Goal: Task Accomplishment & Management: Manage account settings

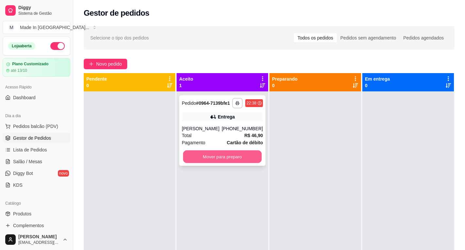
click at [200, 156] on button "Mover para preparo" at bounding box center [222, 157] width 79 height 13
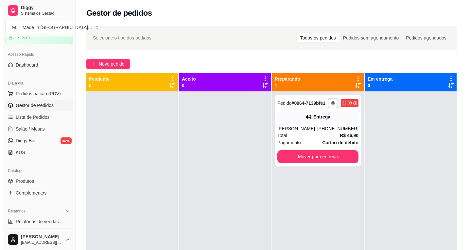
scroll to position [65, 0]
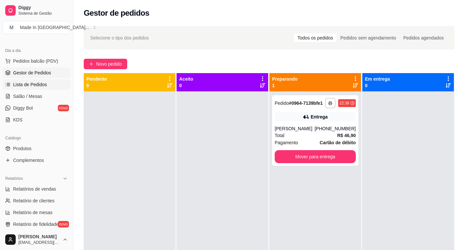
click at [22, 86] on span "Lista de Pedidos" at bounding box center [30, 84] width 34 height 7
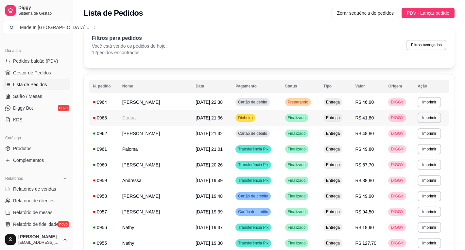
click at [219, 119] on td "[DATE] 21:36" at bounding box center [212, 118] width 40 height 16
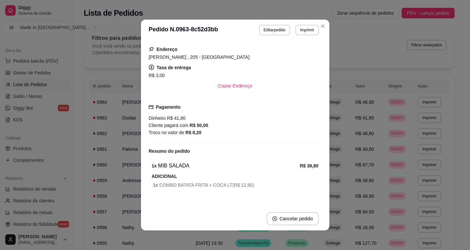
scroll to position [111, 0]
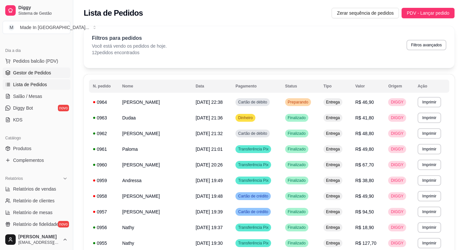
click at [42, 73] on span "Gestor de Pedidos" at bounding box center [32, 73] width 38 height 7
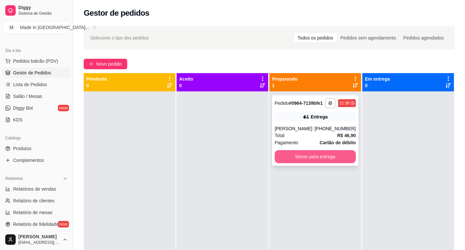
click at [323, 153] on button "Mover para entrega" at bounding box center [315, 156] width 81 height 13
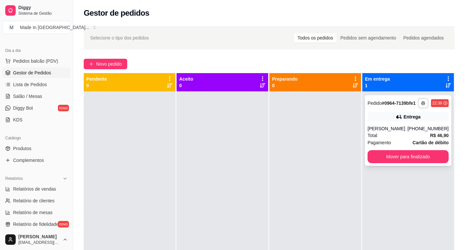
click at [425, 129] on div "[PHONE_NUMBER]" at bounding box center [427, 129] width 41 height 7
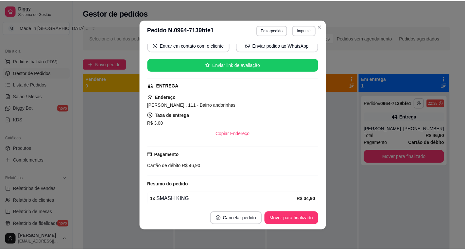
scroll to position [113, 0]
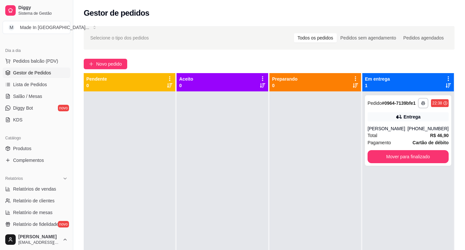
click at [42, 75] on span "Gestor de Pedidos" at bounding box center [32, 73] width 38 height 7
click at [389, 153] on button "Mover para finalizado" at bounding box center [408, 157] width 79 height 13
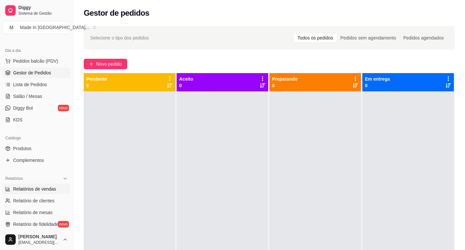
click at [45, 192] on span "Relatórios de vendas" at bounding box center [34, 189] width 43 height 7
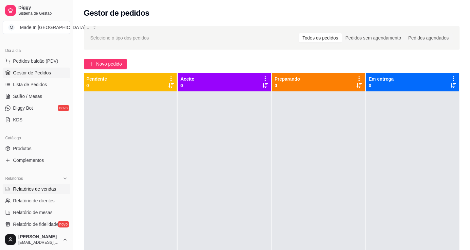
select select "ALL"
select select "0"
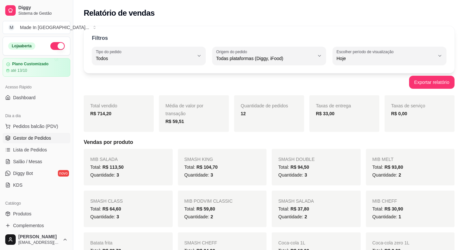
click at [44, 141] on span "Gestor de Pedidos" at bounding box center [32, 138] width 38 height 7
